Goal: Transaction & Acquisition: Obtain resource

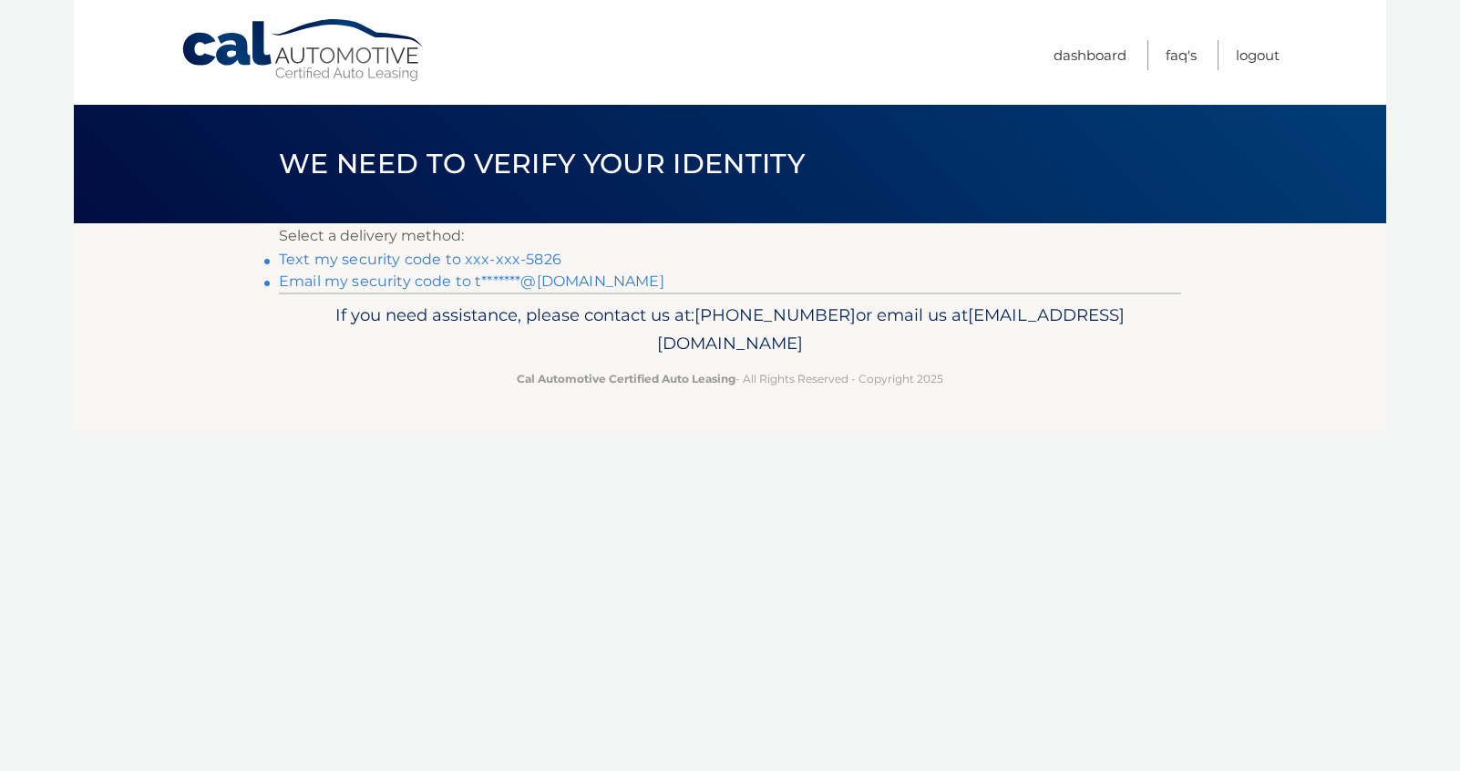
click at [509, 258] on link "Text my security code to xxx-xxx-5826" at bounding box center [420, 259] width 283 height 17
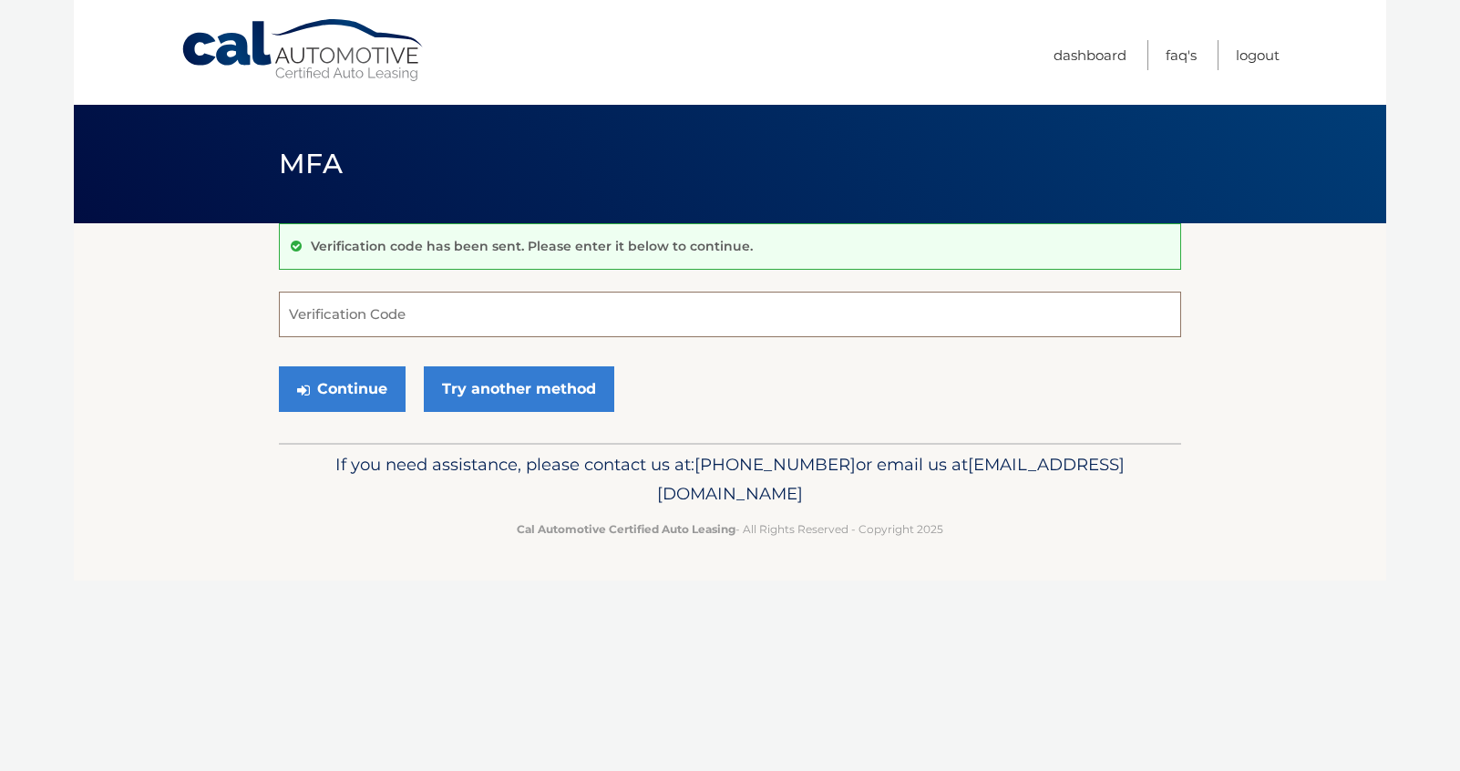
click at [340, 316] on input "Verification Code" at bounding box center [730, 315] width 902 height 46
type input "446382"
click at [352, 394] on button "Continue" at bounding box center [342, 389] width 127 height 46
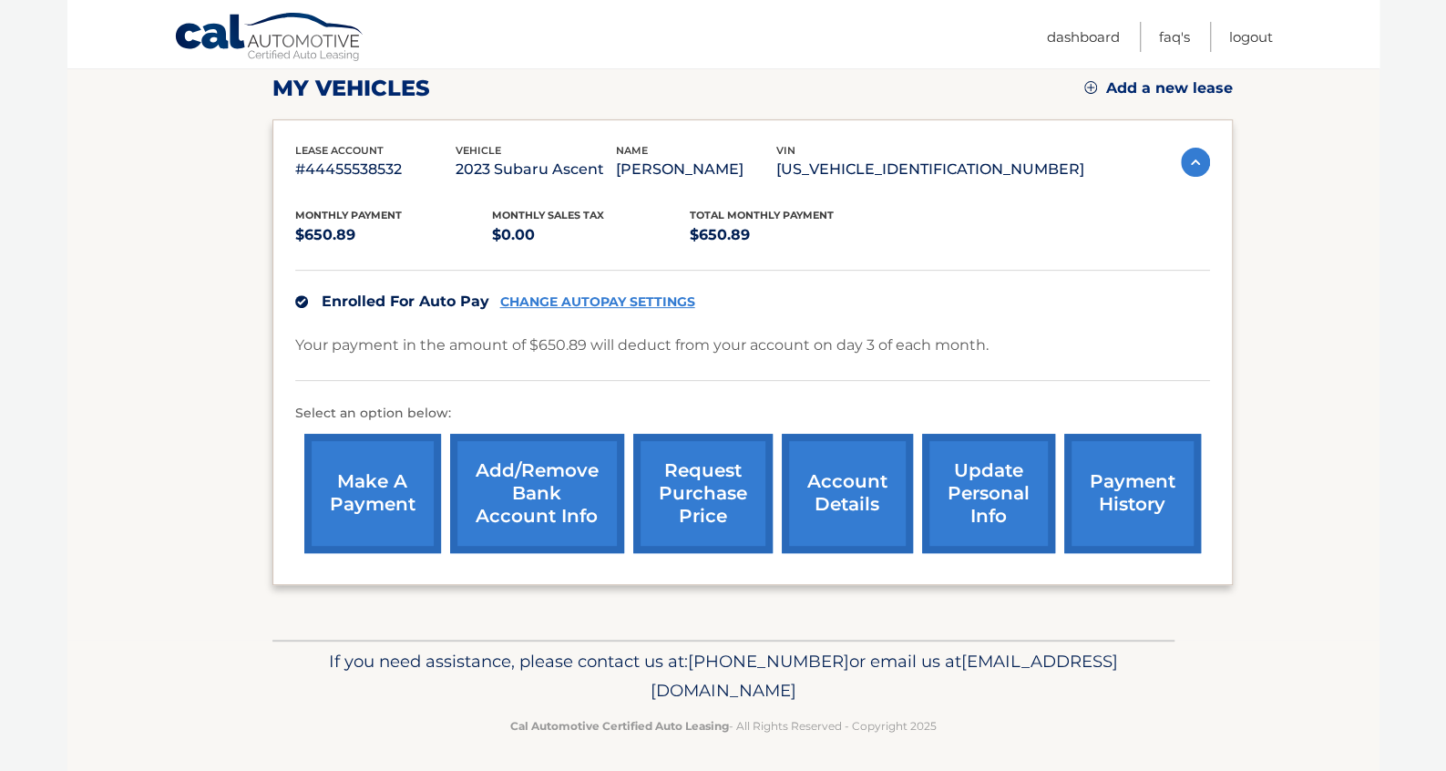
scroll to position [262, 0]
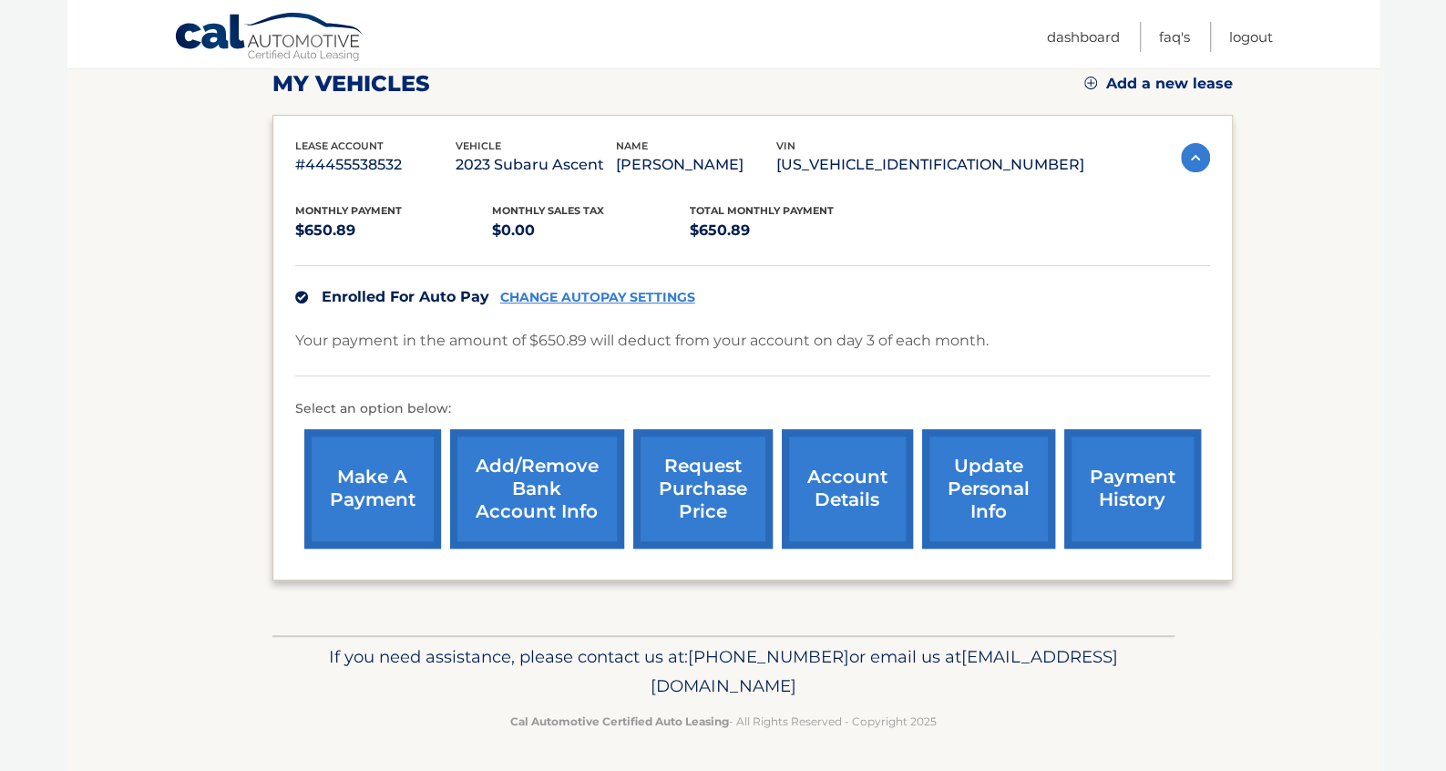
click at [831, 479] on link "account details" at bounding box center [847, 488] width 131 height 119
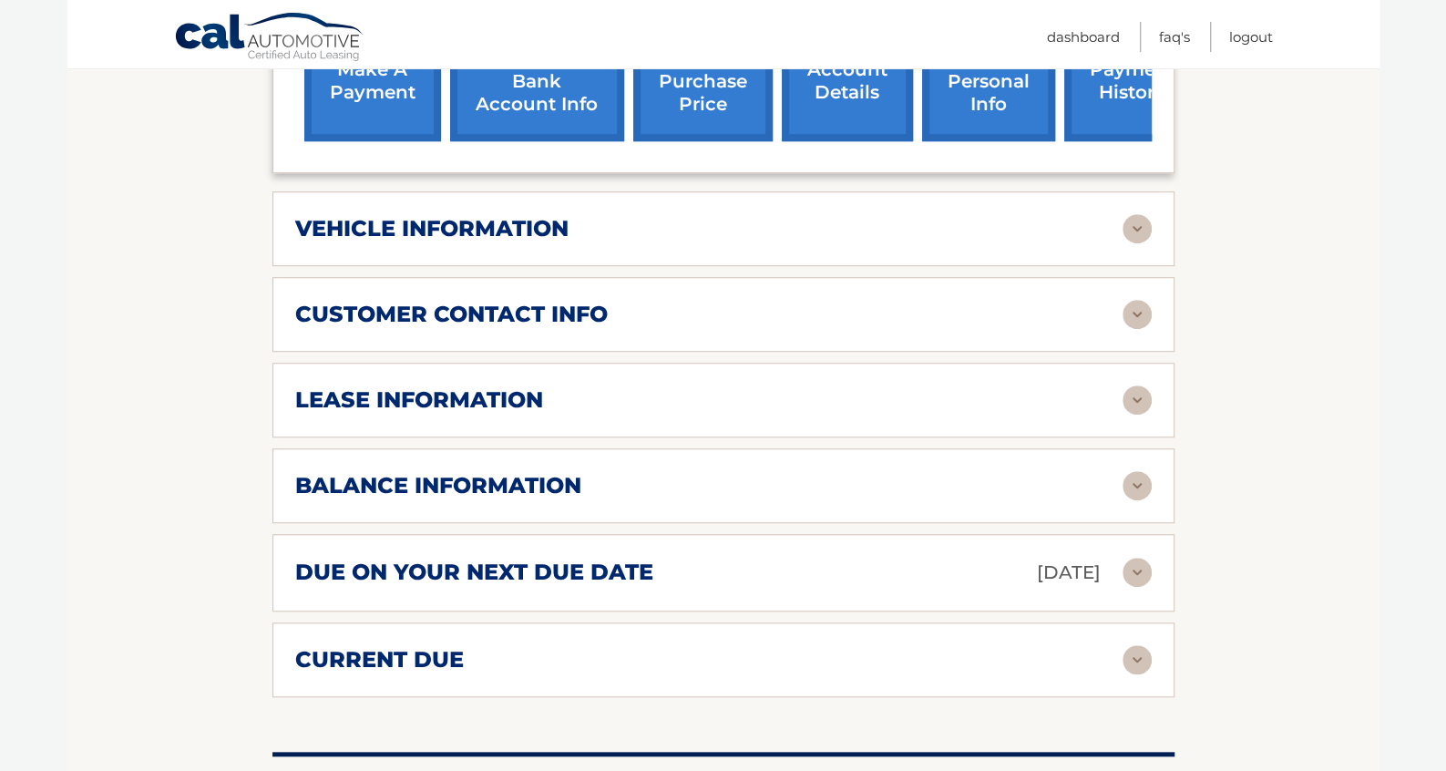
scroll to position [729, 0]
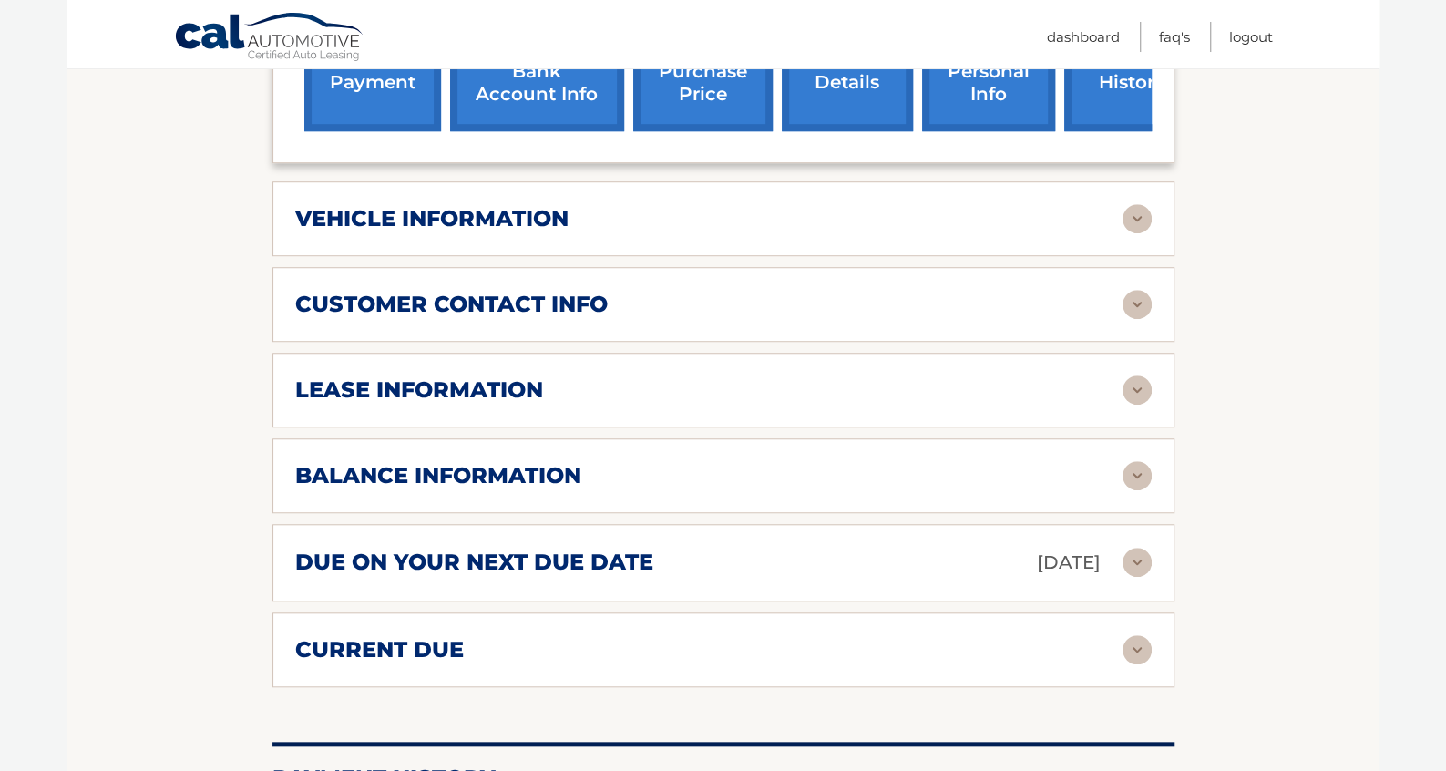
click at [332, 462] on h2 "balance information" at bounding box center [438, 475] width 286 height 27
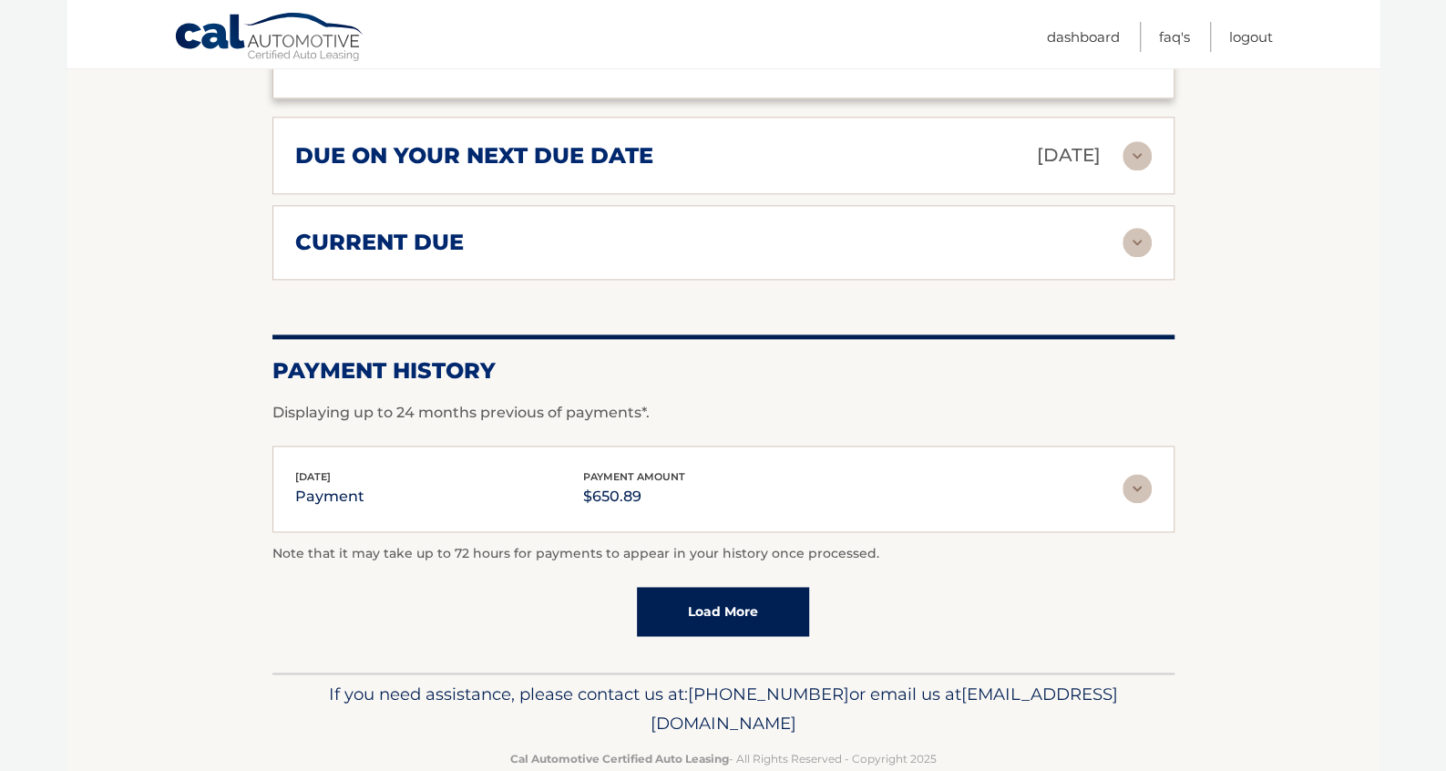
scroll to position [1362, 0]
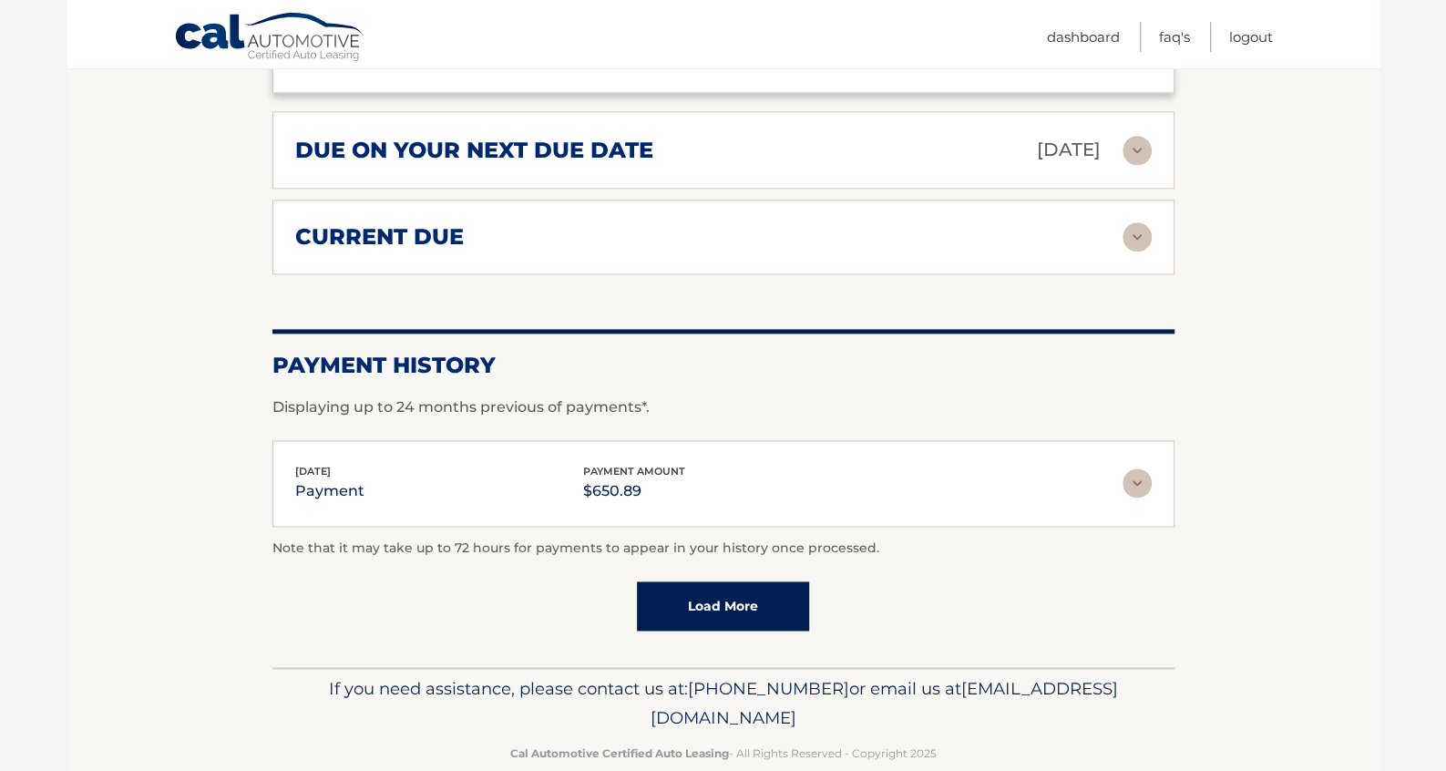
drag, startPoint x: 684, startPoint y: 569, endPoint x: 673, endPoint y: 569, distance: 10.9
click at [684, 581] on link "Load More" at bounding box center [723, 605] width 172 height 49
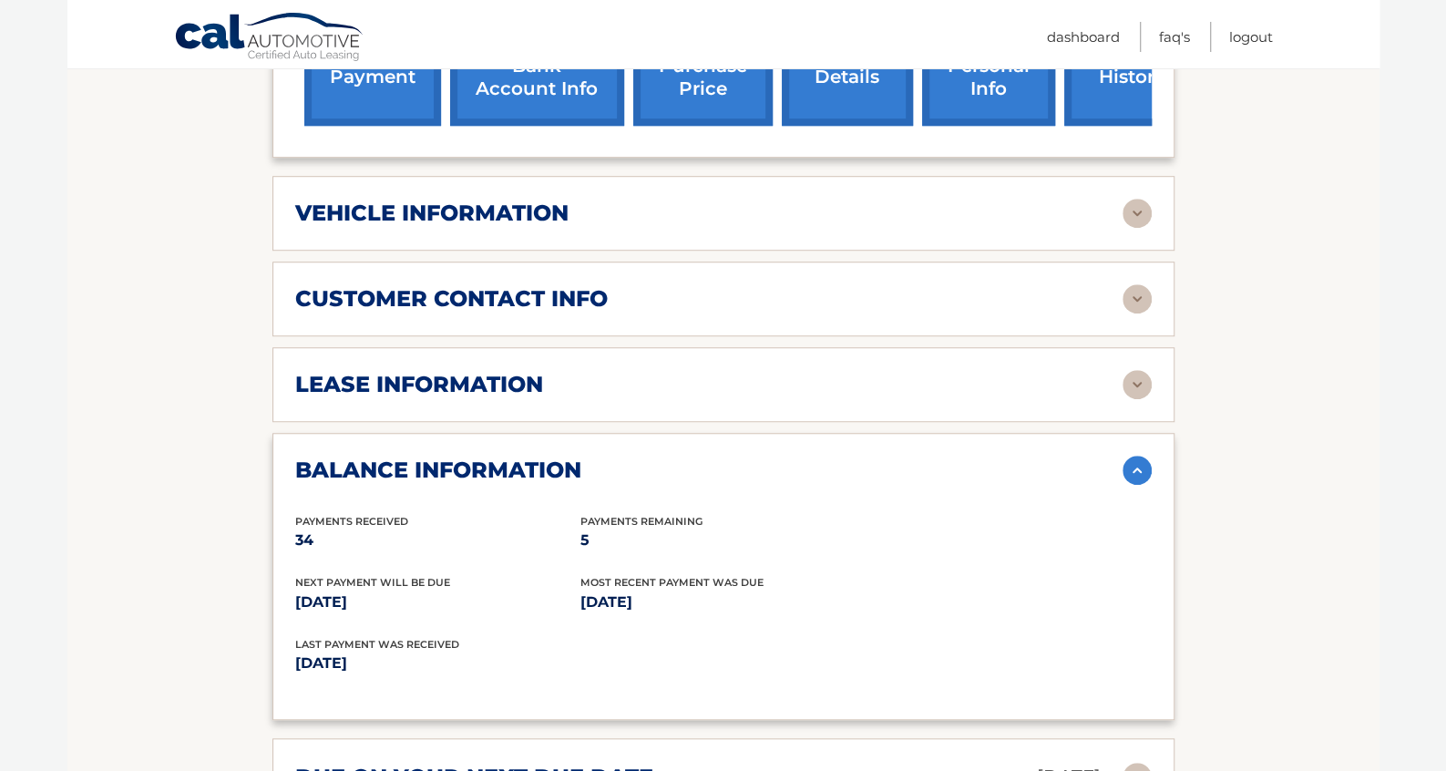
scroll to position [724, 0]
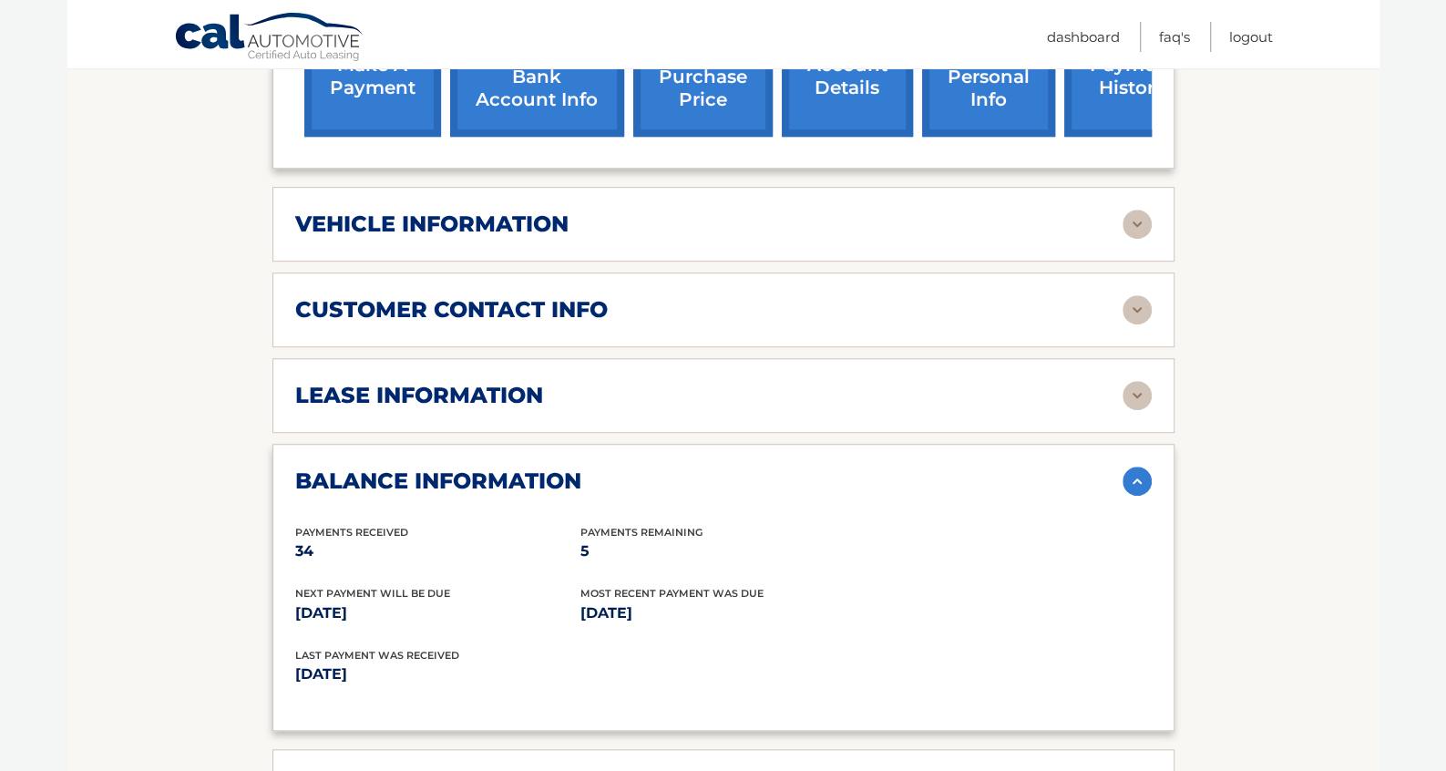
click at [413, 382] on h2 "lease information" at bounding box center [419, 395] width 248 height 27
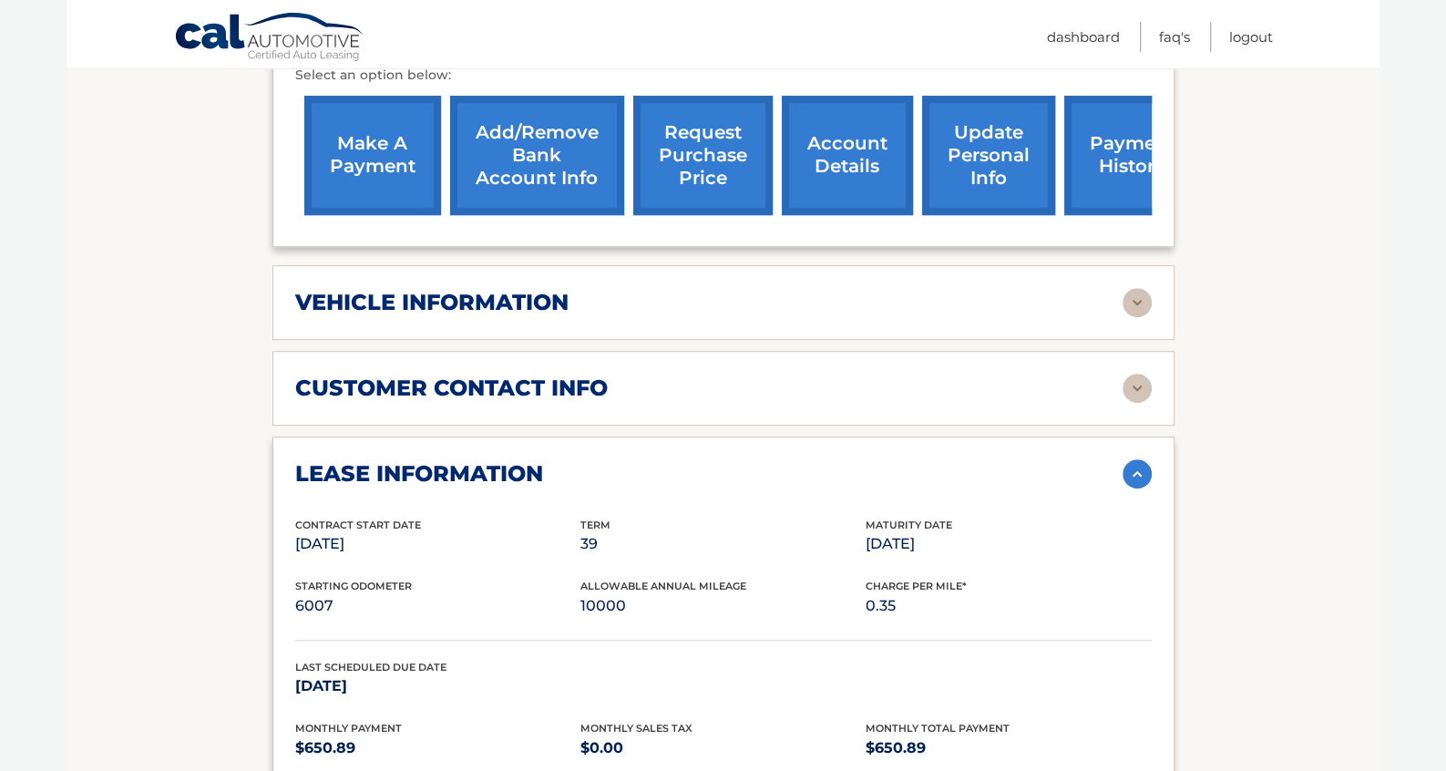
scroll to position [633, 0]
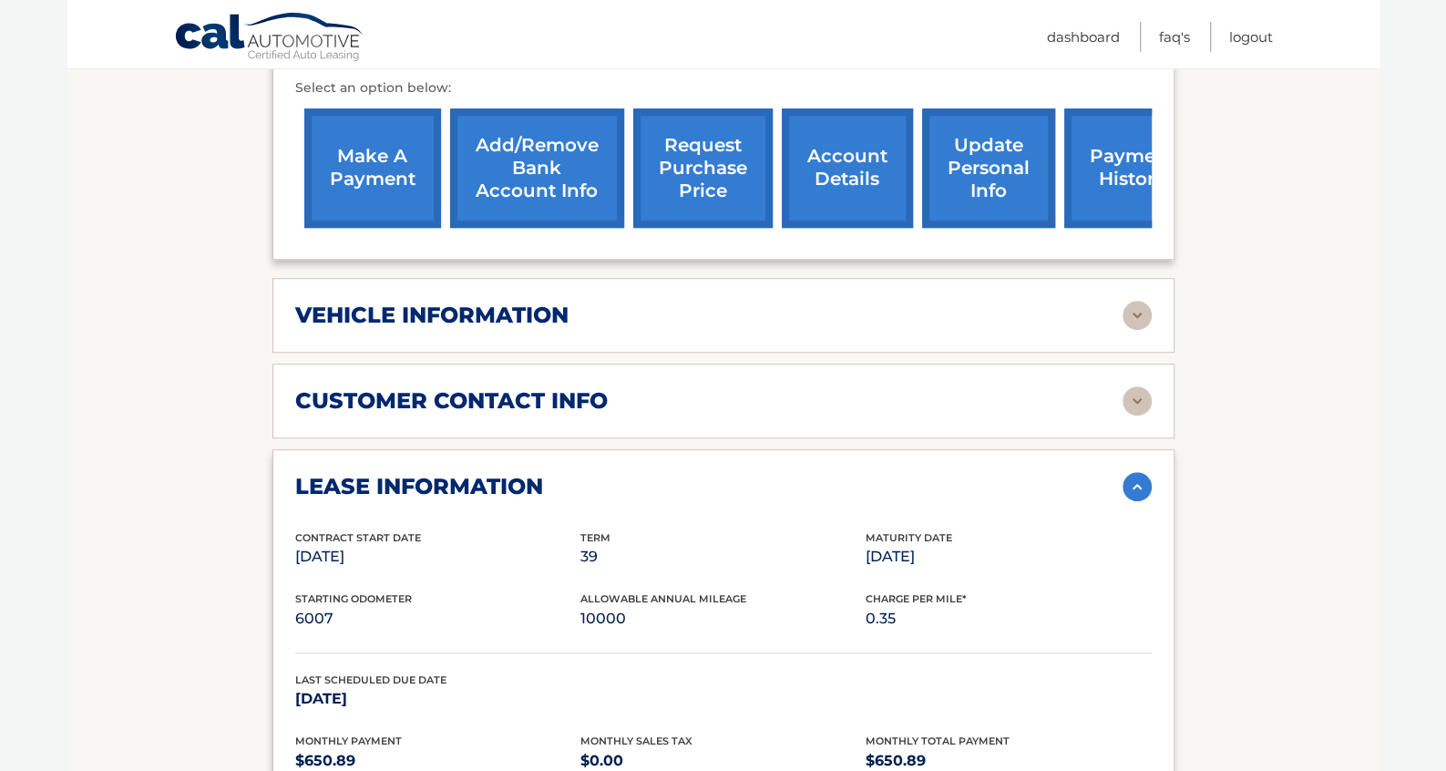
click at [493, 387] on h2 "customer contact info" at bounding box center [451, 400] width 313 height 27
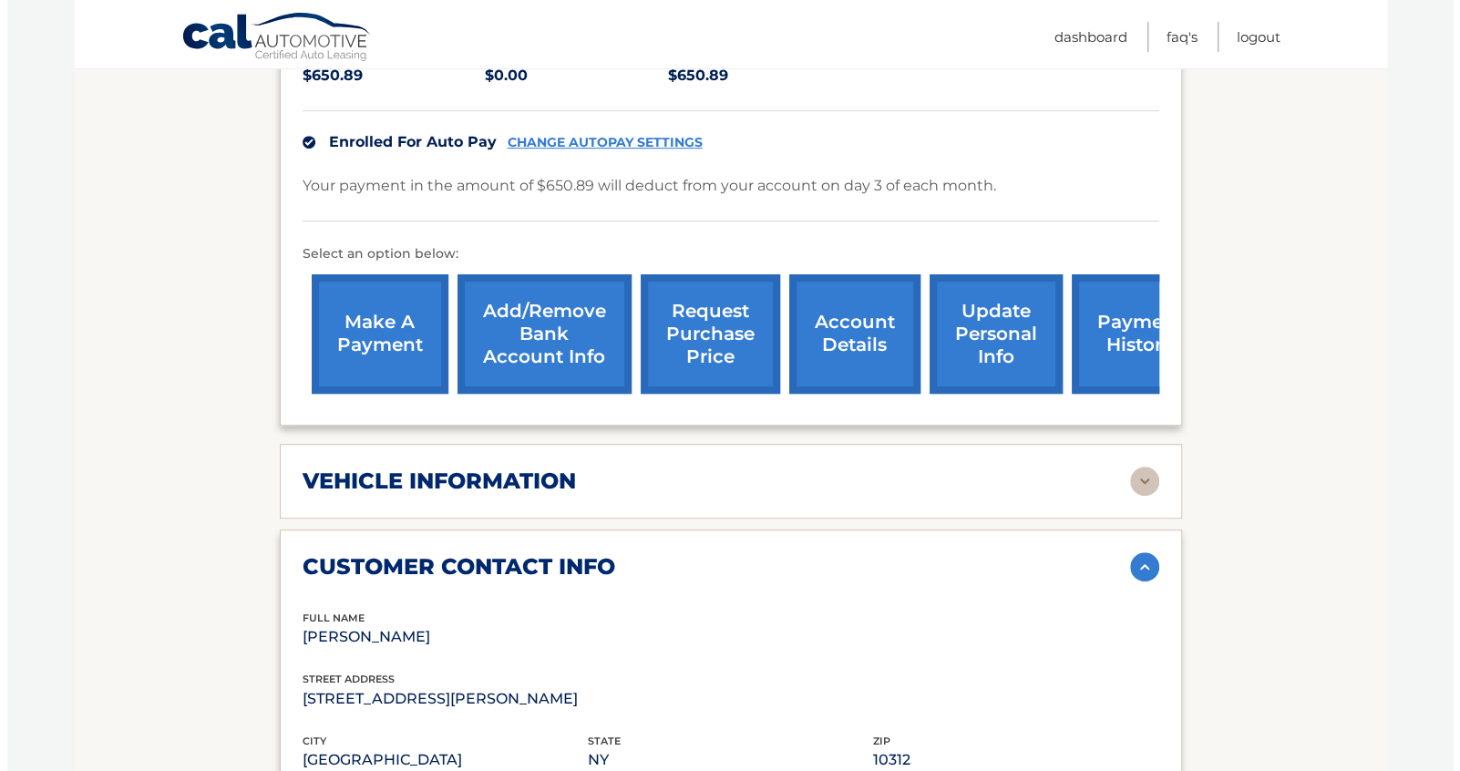
scroll to position [450, 0]
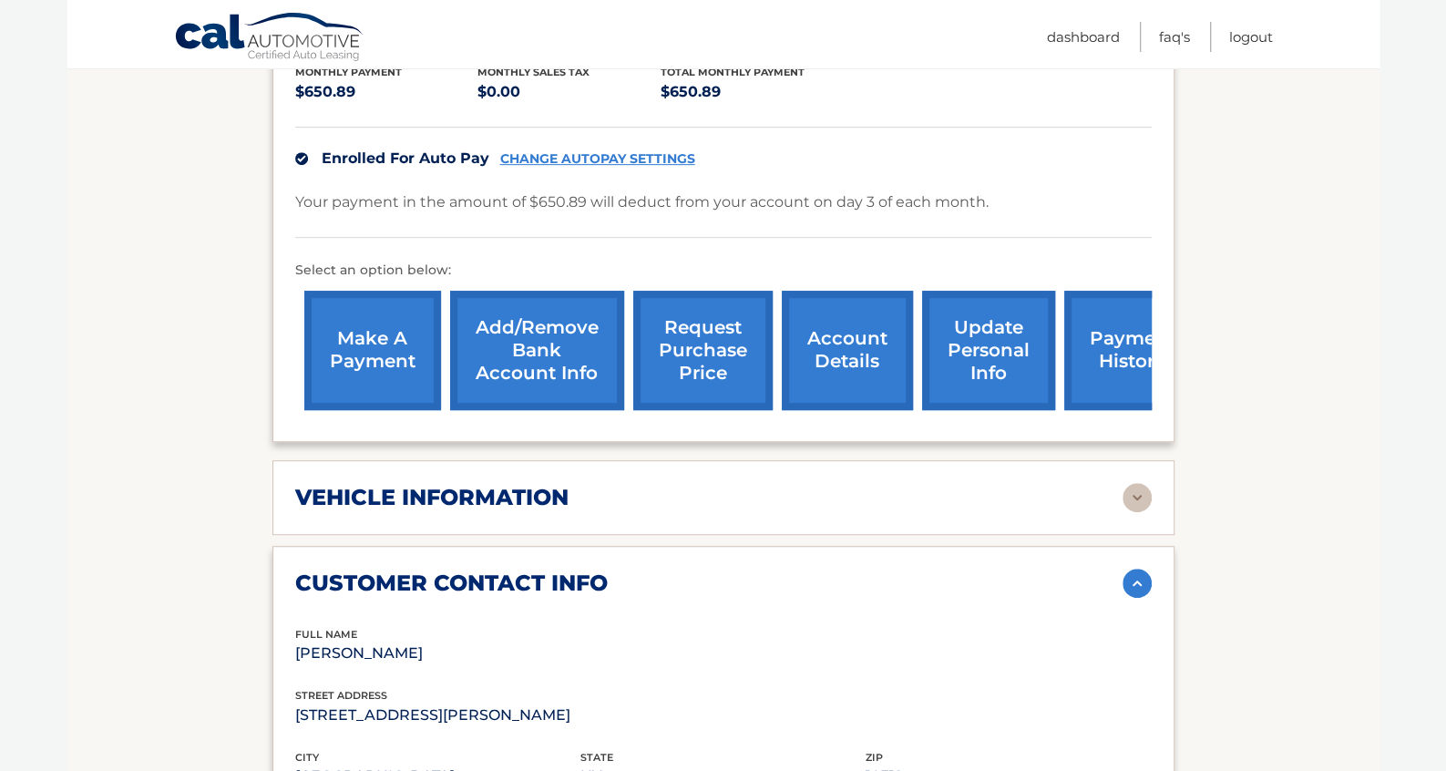
click at [529, 484] on h2 "vehicle information" at bounding box center [431, 497] width 273 height 27
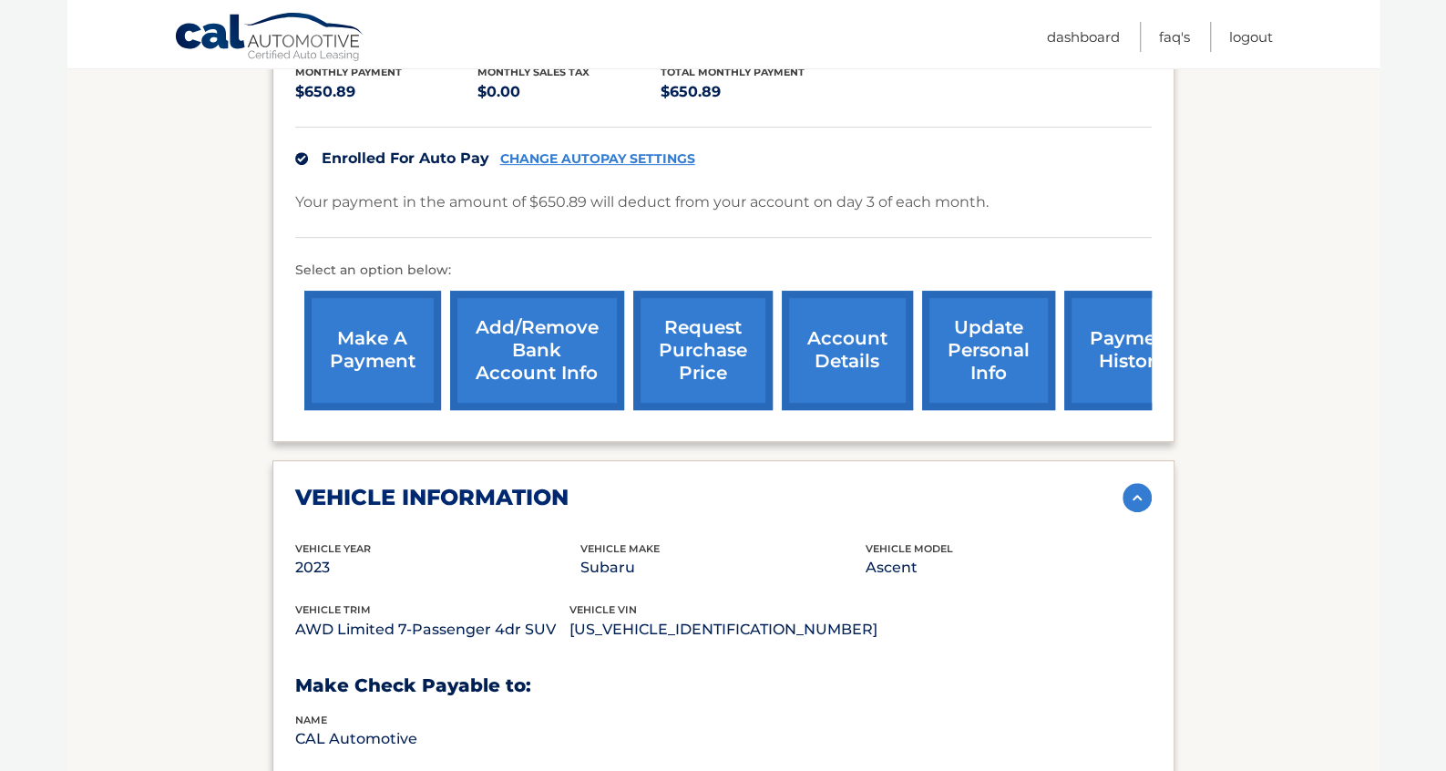
click at [700, 303] on link "request purchase price" at bounding box center [702, 350] width 139 height 119
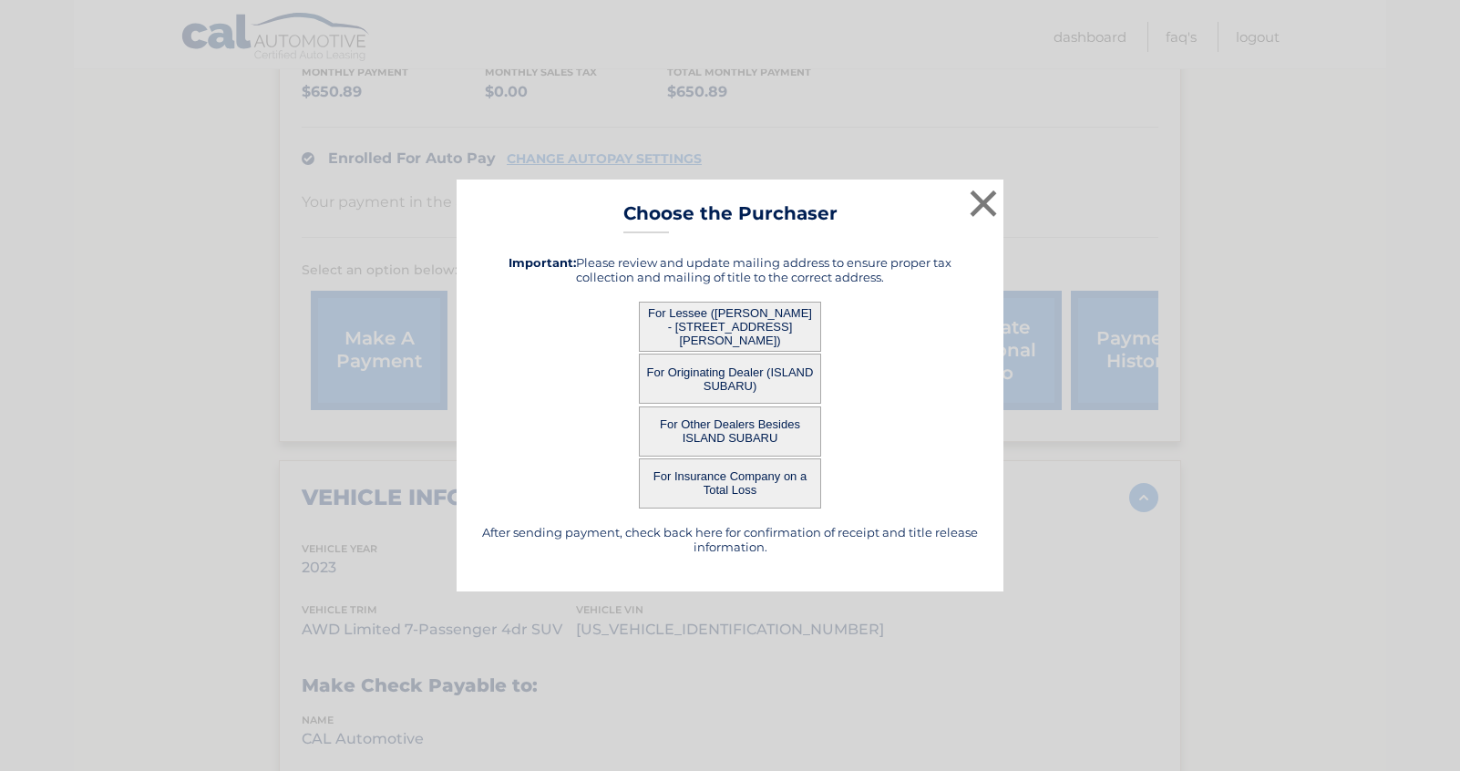
click at [758, 320] on button "For Lessee (JUAN MARTINEZ II - 209 SHOTWELL AVENUE, , STATEN ISLAND, NY 10312)" at bounding box center [730, 327] width 182 height 50
click at [791, 319] on button "For Lessee (JUAN MARTINEZ II - 209 SHOTWELL AVENUE, , STATEN ISLAND, NY 10312)" at bounding box center [730, 327] width 182 height 50
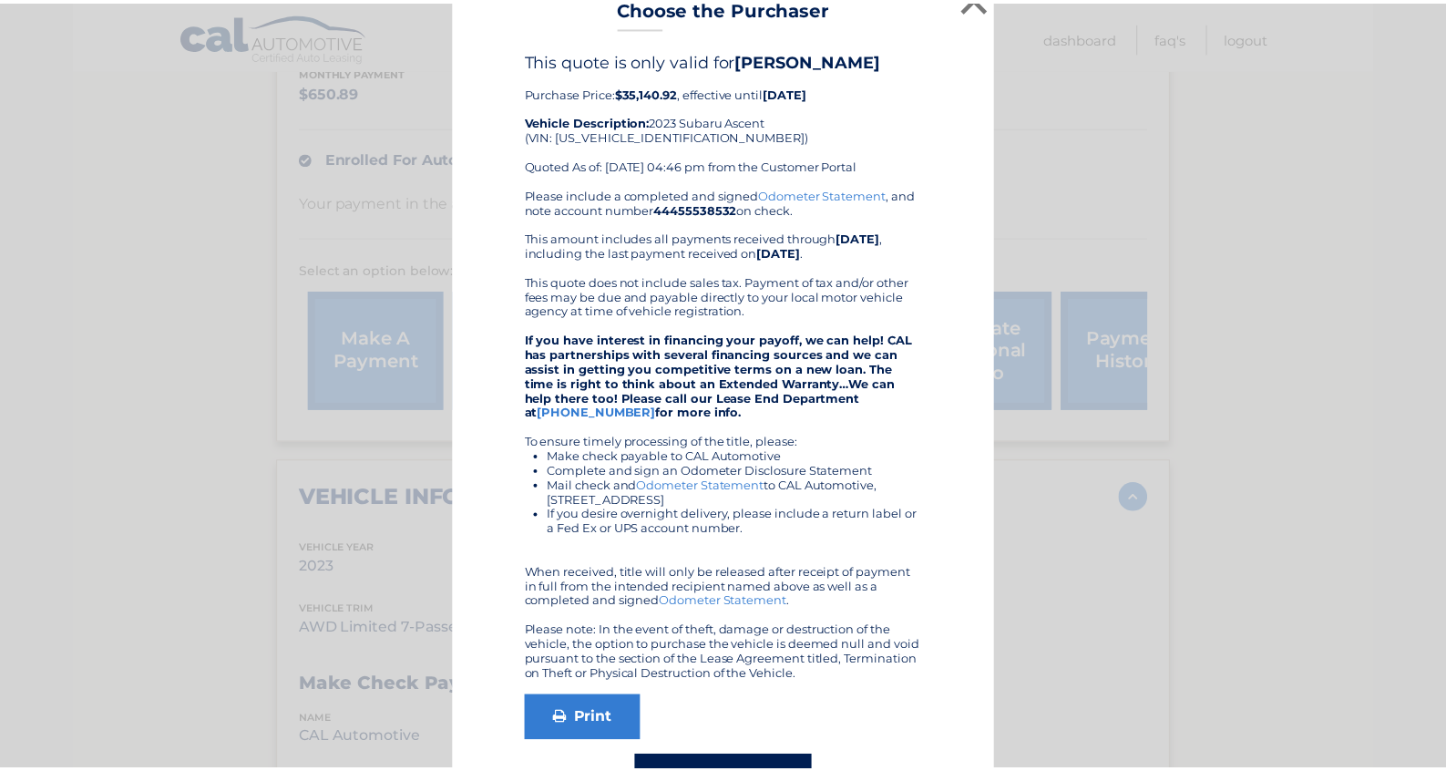
scroll to position [0, 0]
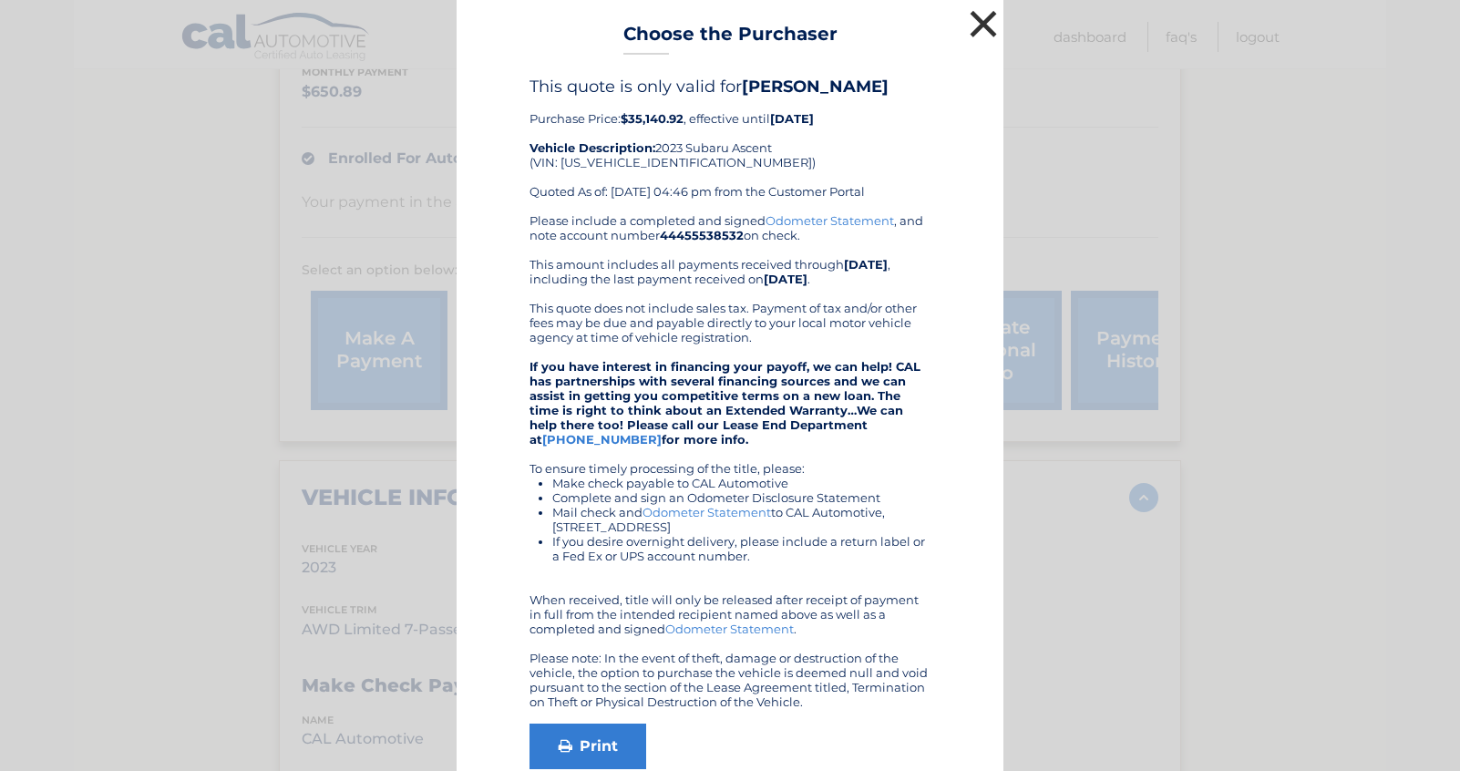
click at [981, 25] on button "×" at bounding box center [983, 23] width 36 height 36
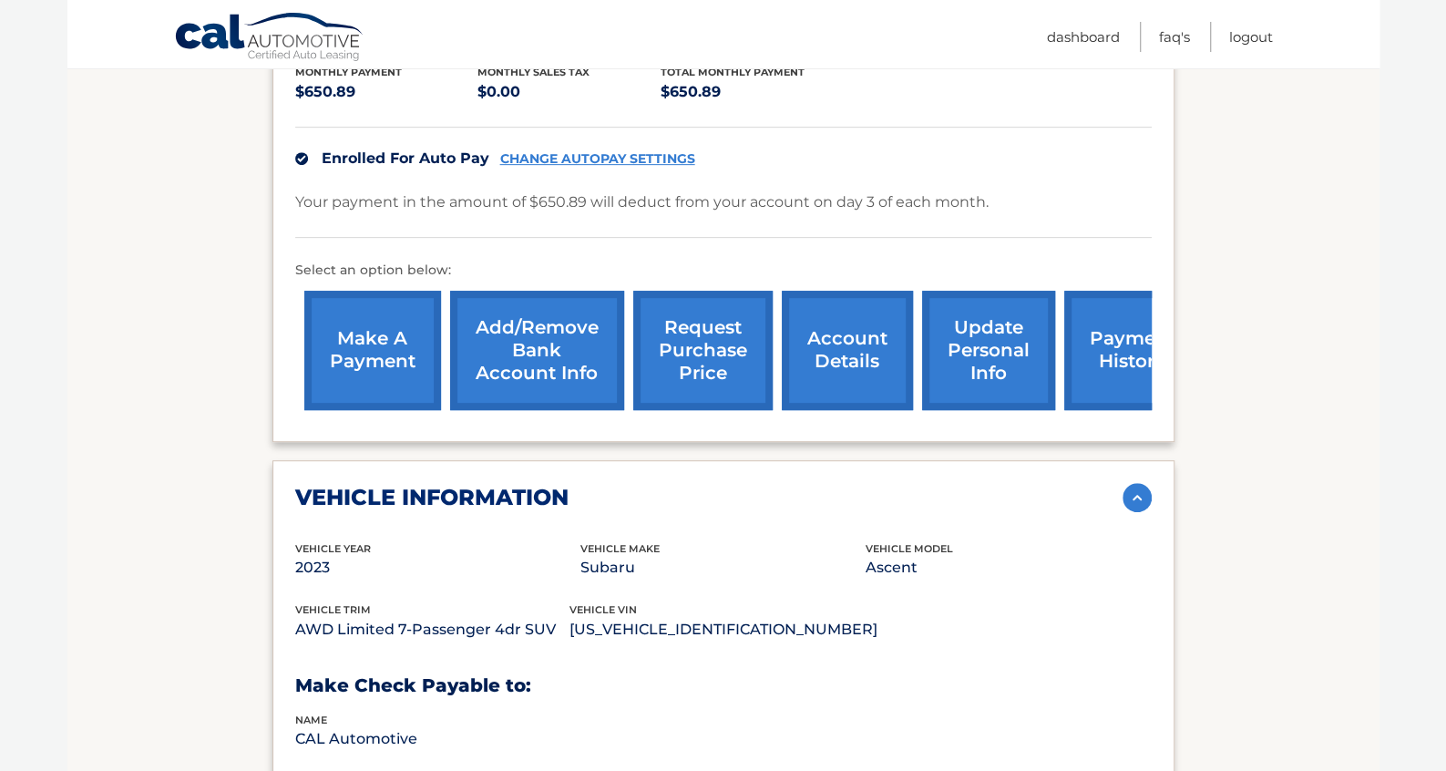
click at [688, 304] on link "request purchase price" at bounding box center [702, 350] width 139 height 119
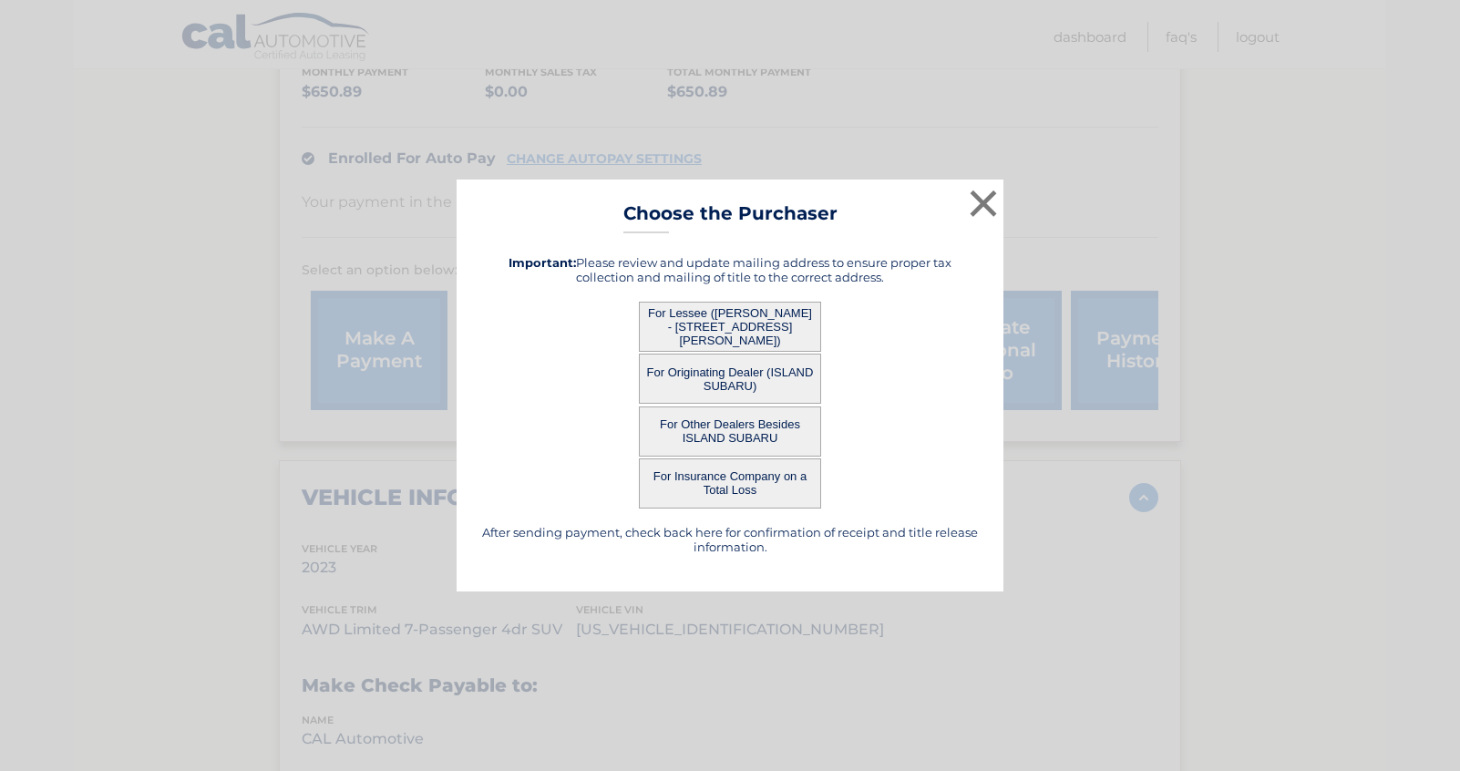
click at [667, 378] on button "For Originating Dealer (ISLAND SUBARU)" at bounding box center [730, 379] width 182 height 50
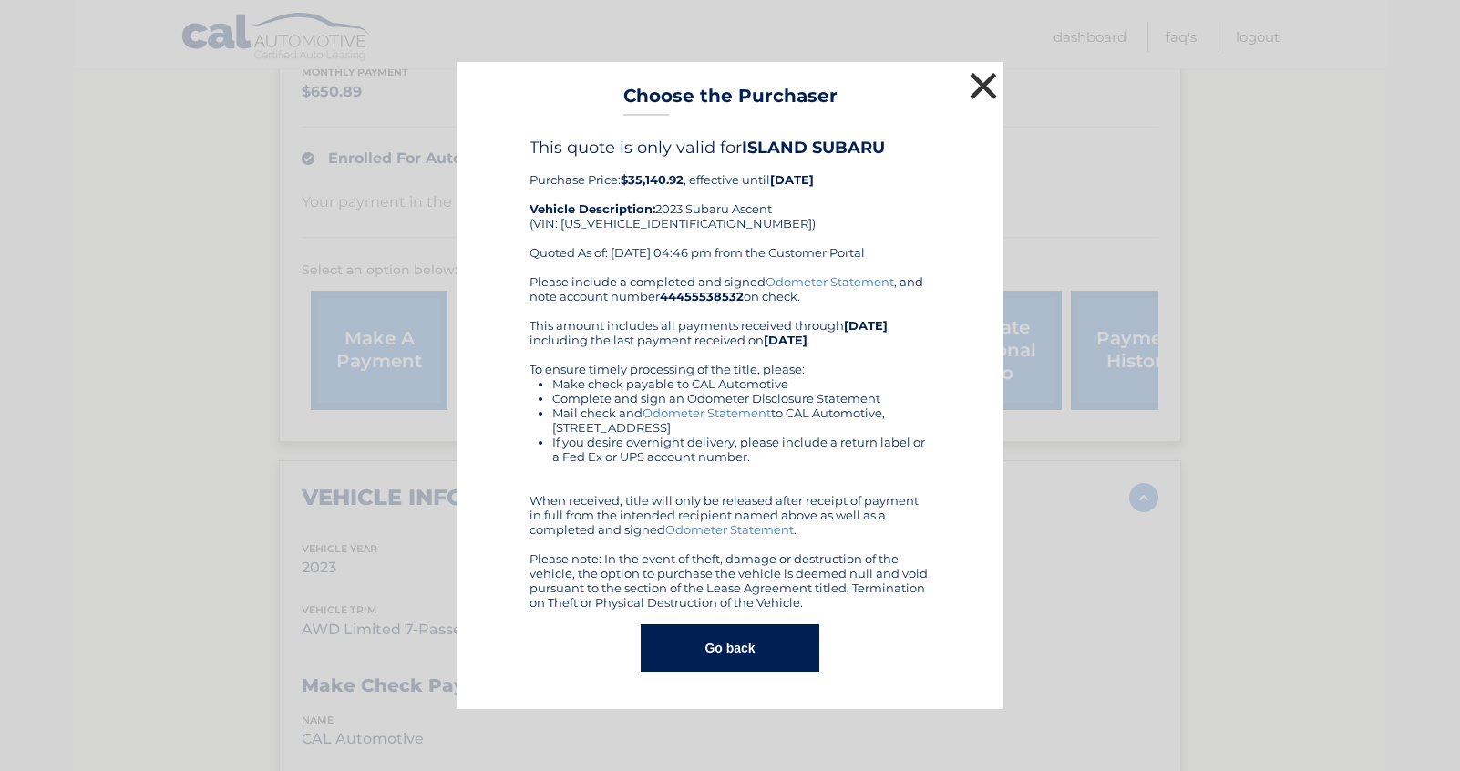
click at [984, 90] on button "×" at bounding box center [983, 85] width 36 height 36
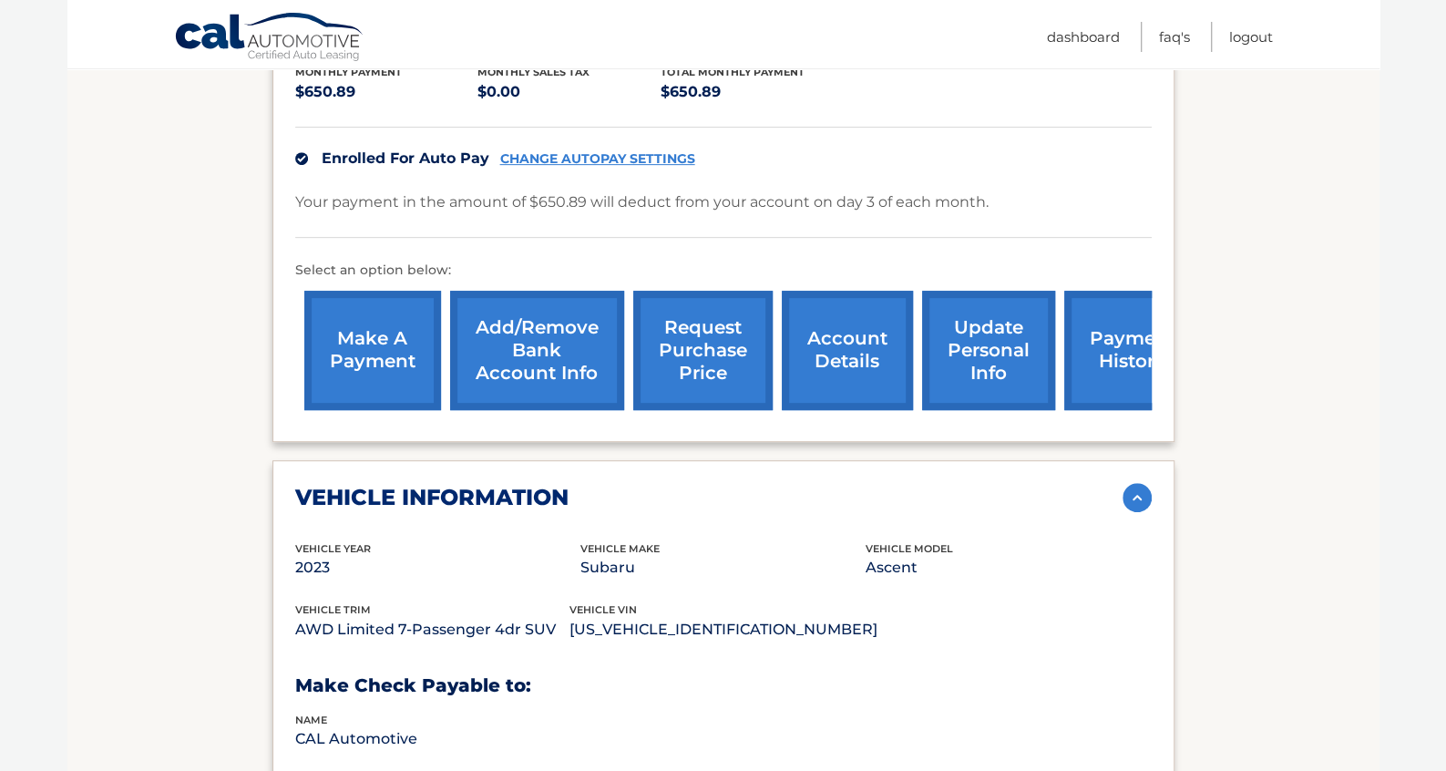
click at [704, 291] on link "request purchase price" at bounding box center [702, 350] width 139 height 119
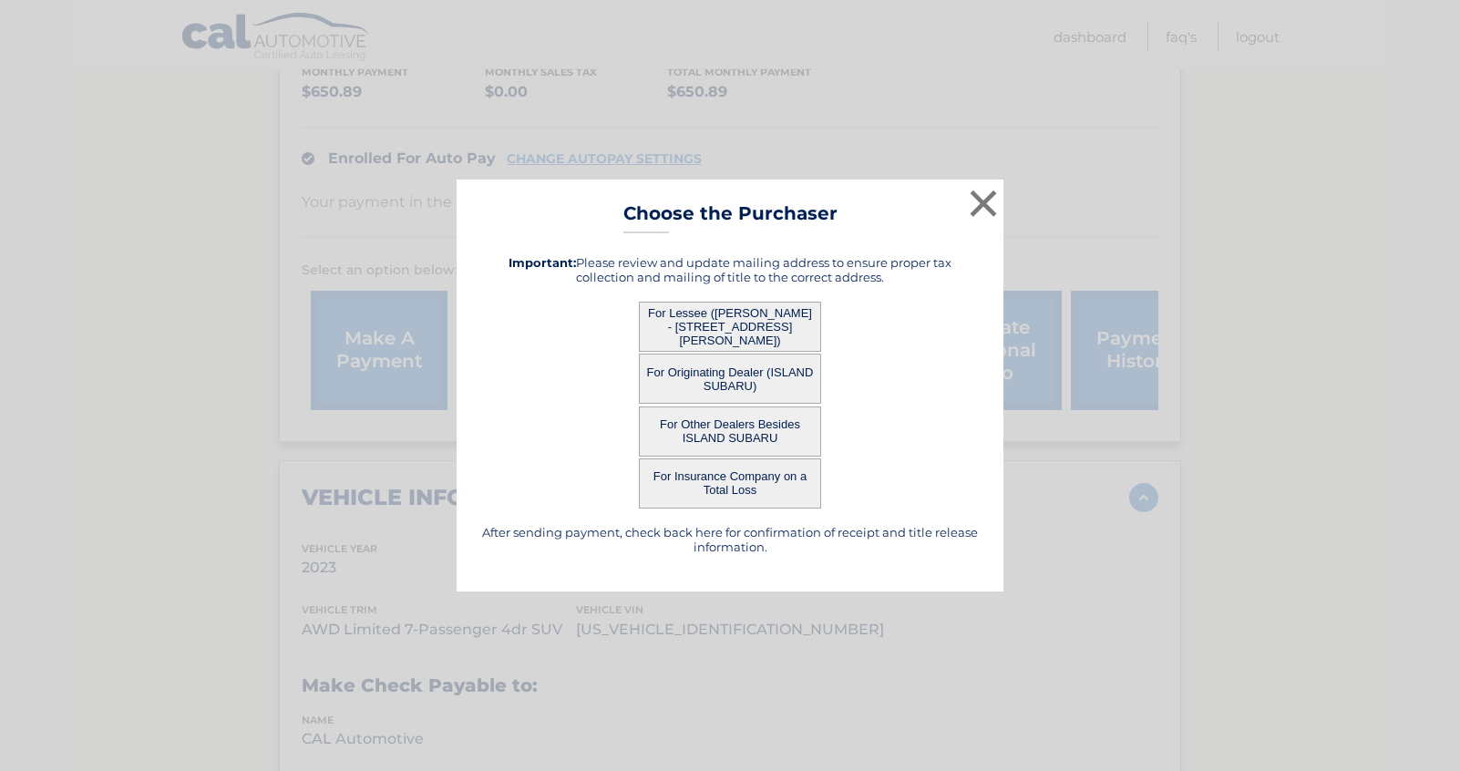
click at [704, 316] on button "For Lessee (JUAN MARTINEZ II - 209 SHOTWELL AVENUE, , STATEN ISLAND, NY 10312)" at bounding box center [730, 327] width 182 height 50
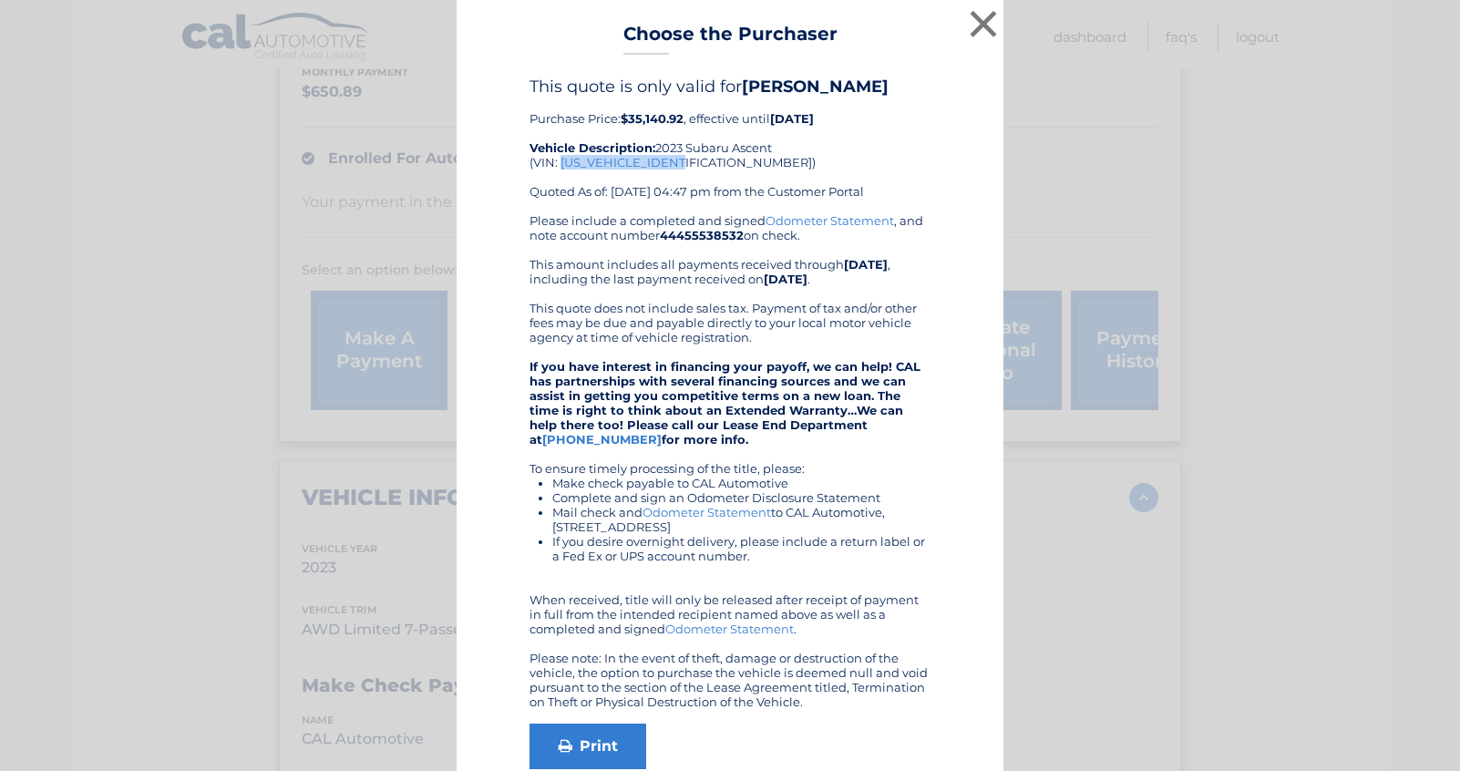
drag, startPoint x: 563, startPoint y: 161, endPoint x: 689, endPoint y: 161, distance: 125.8
click at [689, 161] on div "This quote is only valid for JUAN MARTINEZ II Purchase Price: $35,140.92 , effe…" at bounding box center [730, 145] width 401 height 137
copy div "4S4WMAUD4P3402755"
click at [139, 314] on div "× Choose the Purchaser Go back to menu After sending payment, check back here f…" at bounding box center [729, 434] width 1445 height 869
